Goal: Information Seeking & Learning: Learn about a topic

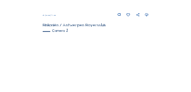
scroll to position [165, 0]
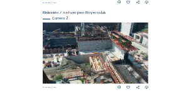
click at [68, 53] on img at bounding box center [96, 54] width 106 height 62
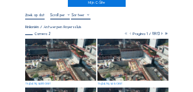
scroll to position [50, 0]
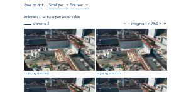
click at [75, 53] on img at bounding box center [59, 49] width 71 height 41
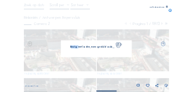
click at [75, 53] on div "Bezig met laden, even geduld aub..." at bounding box center [97, 48] width 72 height 17
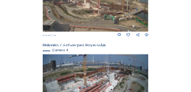
scroll to position [313, 0]
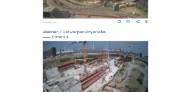
click at [119, 72] on img at bounding box center [96, 71] width 106 height 60
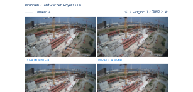
scroll to position [63, 0]
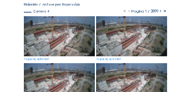
click at [69, 43] on img at bounding box center [59, 36] width 71 height 40
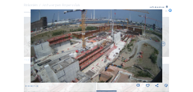
click at [167, 7] on icon at bounding box center [167, 7] width 2 height 2
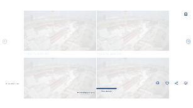
scroll to position [0, 0]
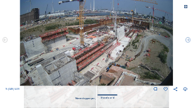
click at [186, 6] on icon at bounding box center [186, 7] width 4 height 4
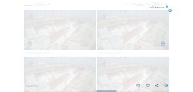
scroll to position [70, 0]
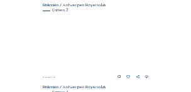
scroll to position [252, 0]
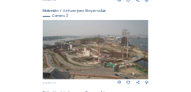
click at [90, 55] on img at bounding box center [96, 50] width 106 height 60
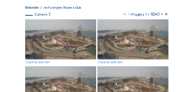
scroll to position [63, 0]
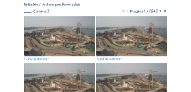
click at [65, 39] on img at bounding box center [59, 36] width 71 height 40
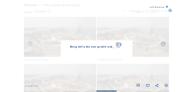
click at [65, 39] on img at bounding box center [96, 46] width 131 height 74
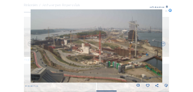
click at [167, 6] on icon at bounding box center [167, 7] width 2 height 2
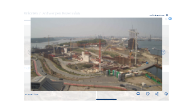
scroll to position [0, 0]
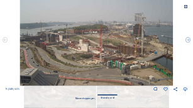
click at [185, 8] on icon at bounding box center [186, 7] width 4 height 4
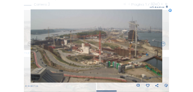
scroll to position [70, 0]
